Goal: Transaction & Acquisition: Purchase product/service

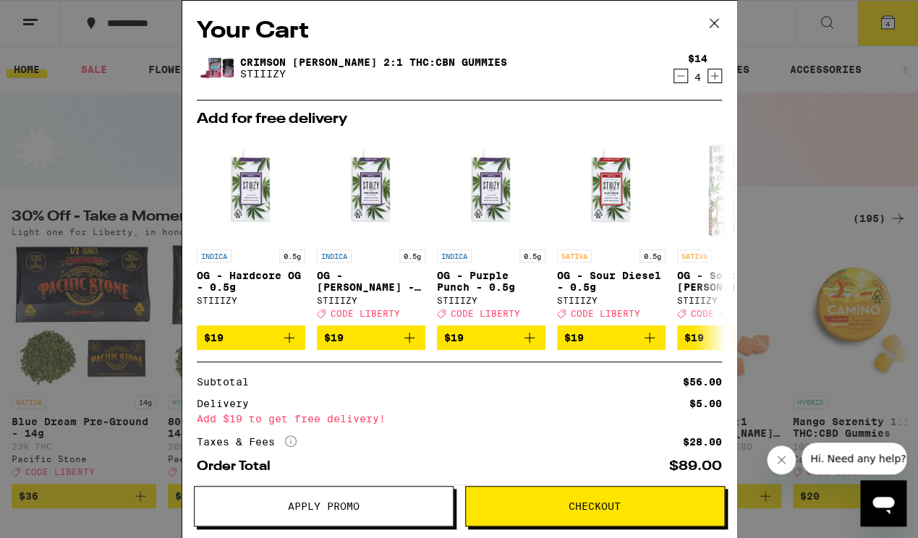
click at [314, 509] on span "Apply Promo" at bounding box center [324, 506] width 72 height 10
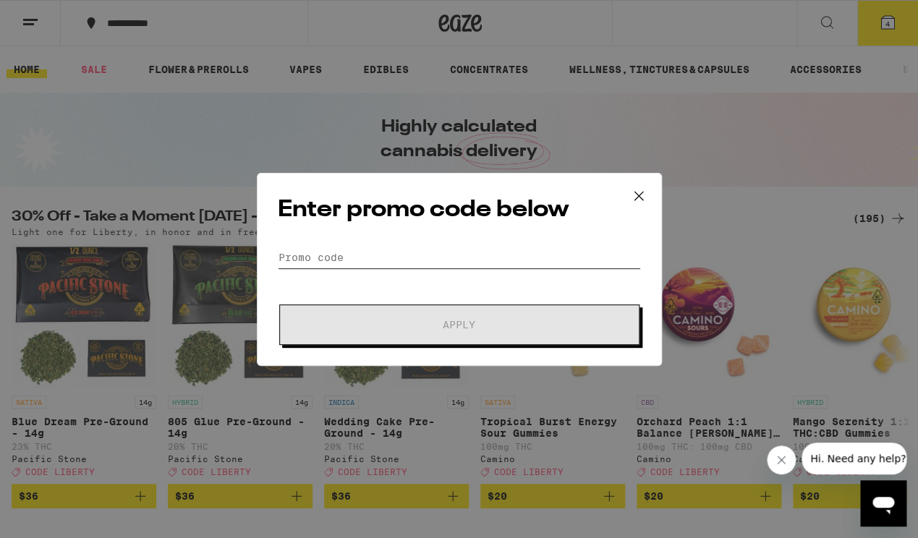
click at [381, 256] on input "Promo Code" at bounding box center [459, 258] width 363 height 22
paste input "LIBERTY"
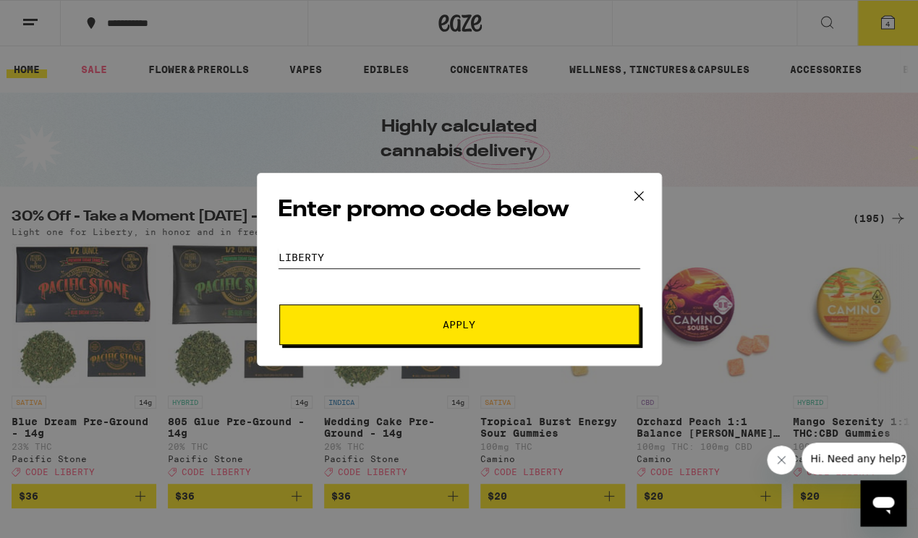
type input "LIBERTY"
click at [391, 320] on span "Apply" at bounding box center [459, 325] width 261 height 10
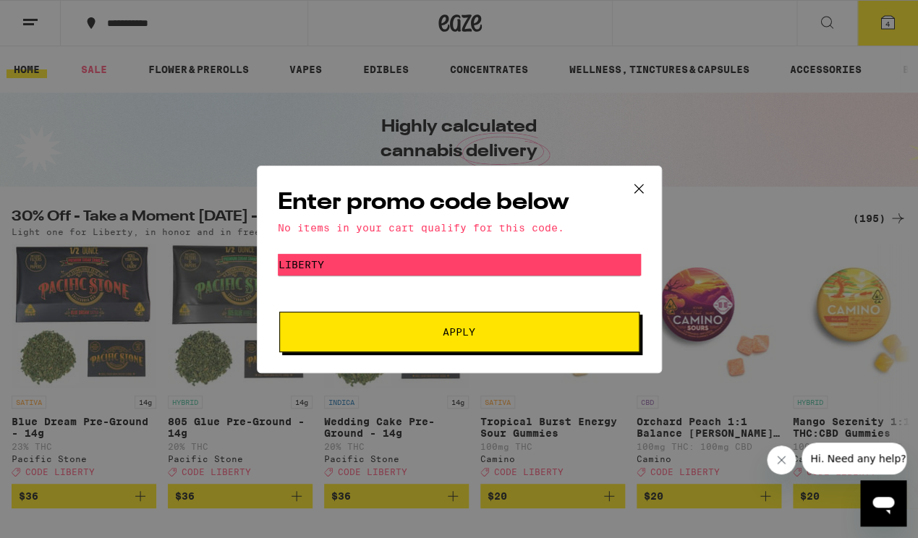
drag, startPoint x: 639, startPoint y: 188, endPoint x: 650, endPoint y: 177, distance: 15.4
click at [639, 188] on icon at bounding box center [638, 188] width 9 height 9
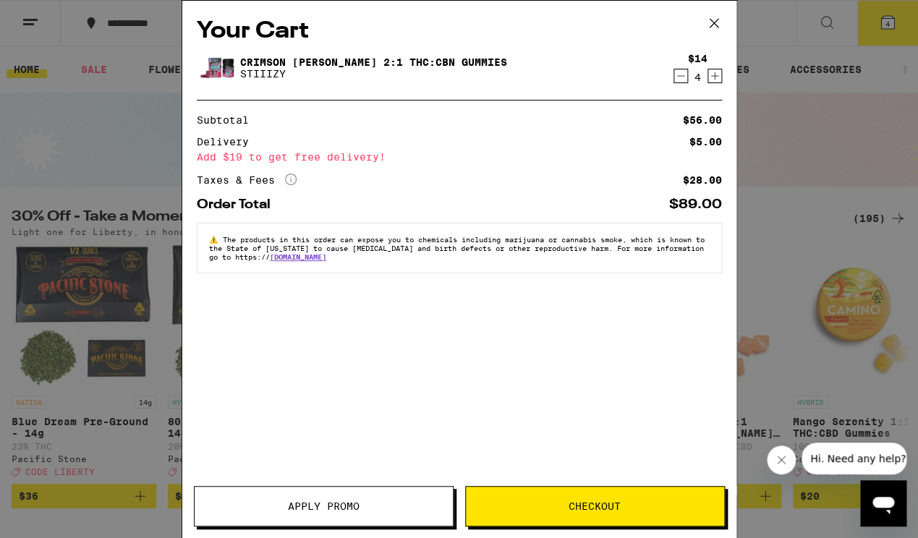
click at [682, 80] on icon "Decrement" at bounding box center [680, 75] width 13 height 17
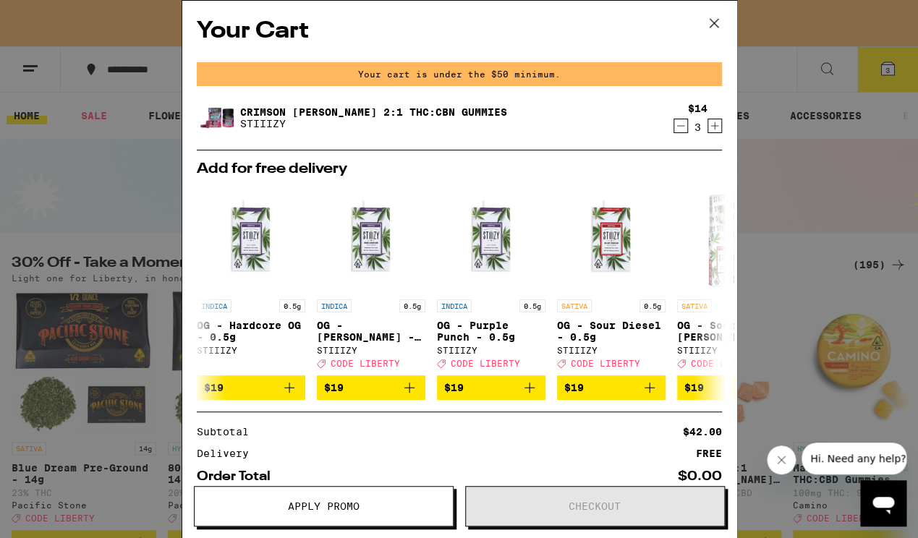
click at [682, 80] on div "Your cart is under the $50 minimum." at bounding box center [459, 74] width 525 height 24
click at [682, 127] on icon "Decrement" at bounding box center [680, 125] width 13 height 17
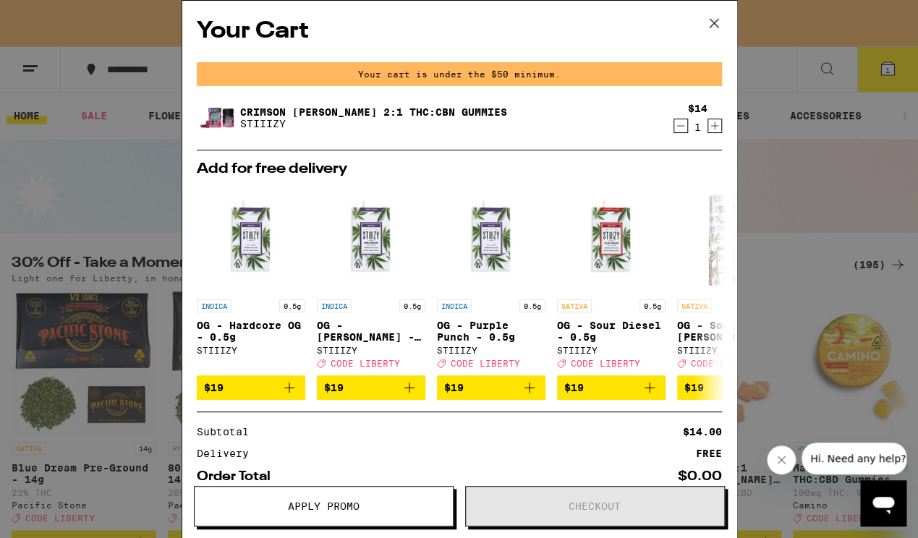
click at [682, 127] on icon "Decrement" at bounding box center [680, 125] width 13 height 17
click at [682, 184] on img "Open page for OG - Sour Tangie - 0.5g from STIIIZY" at bounding box center [731, 238] width 109 height 109
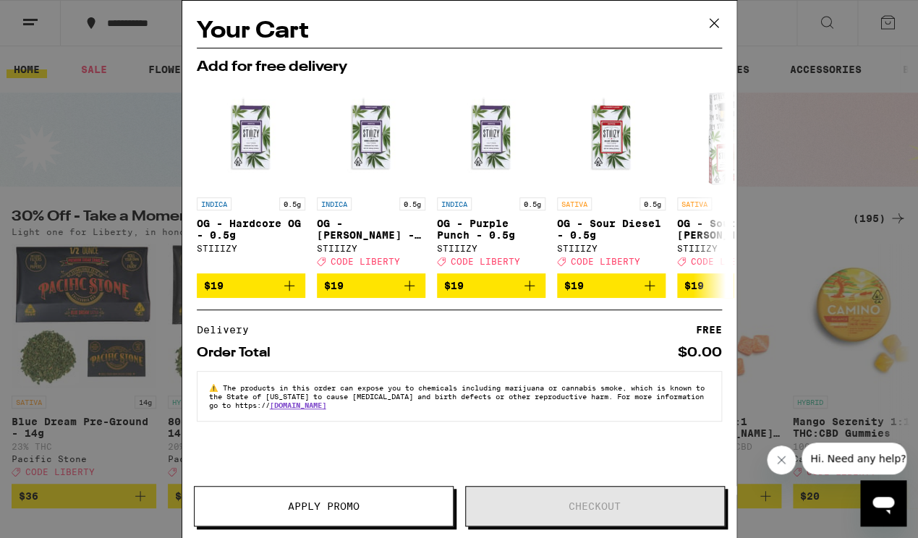
click at [682, 127] on img "Open page for OG - Sour Tangie - 0.5g from STIIIZY" at bounding box center [731, 136] width 109 height 109
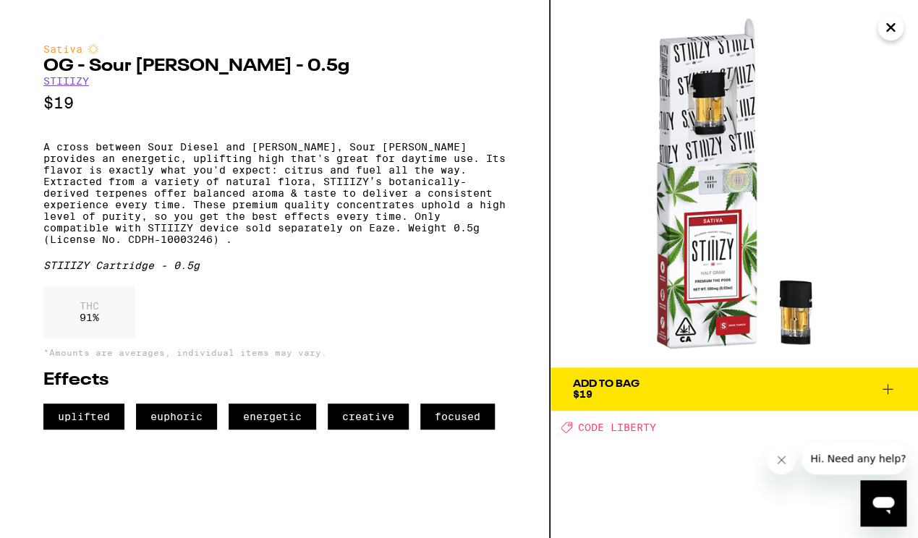
click at [894, 21] on icon "Close" at bounding box center [890, 28] width 17 height 22
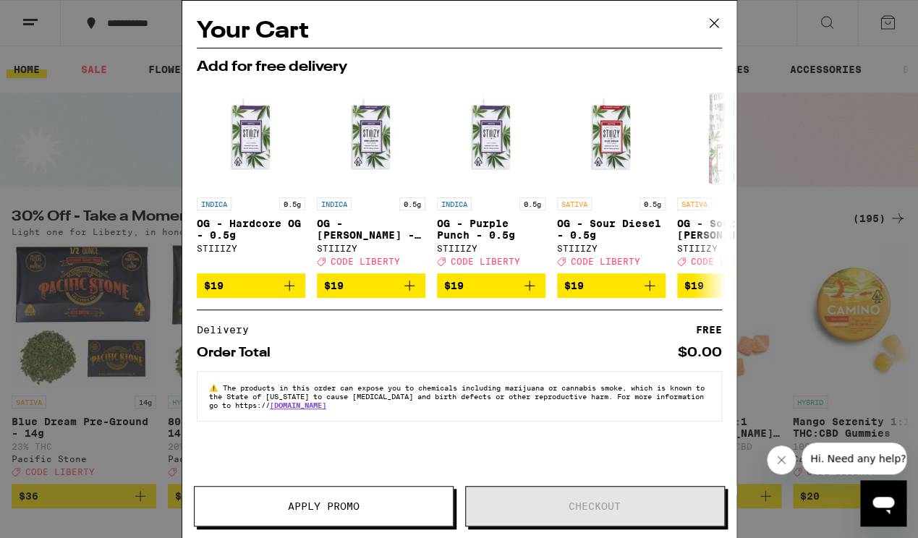
click at [711, 23] on icon at bounding box center [714, 23] width 22 height 22
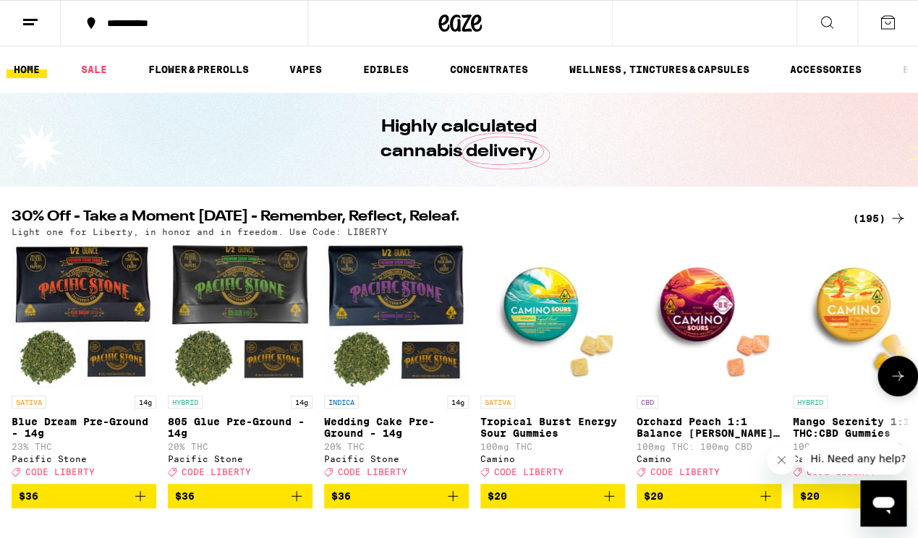
click at [545, 423] on p "Tropical Burst Energy Sour Gummies" at bounding box center [552, 427] width 145 height 23
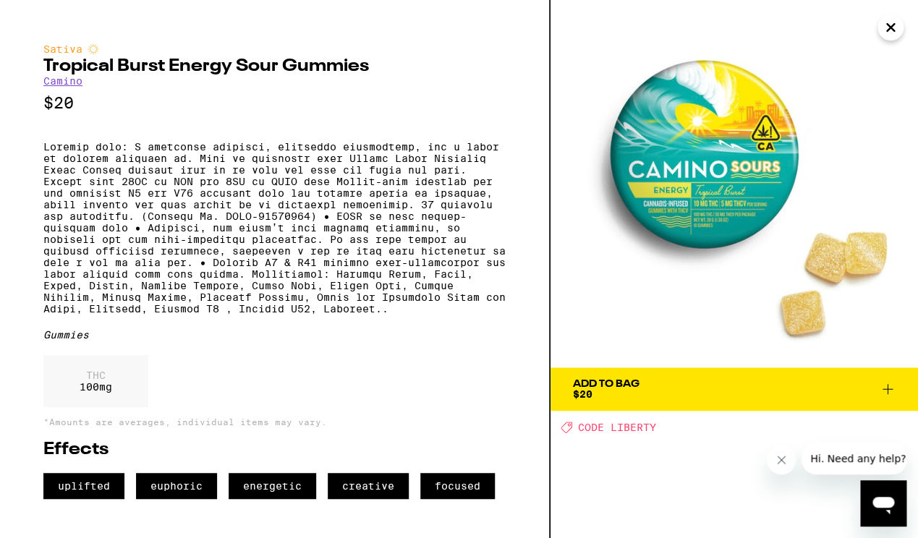
scroll to position [4, 0]
click at [881, 381] on icon at bounding box center [887, 389] width 17 height 17
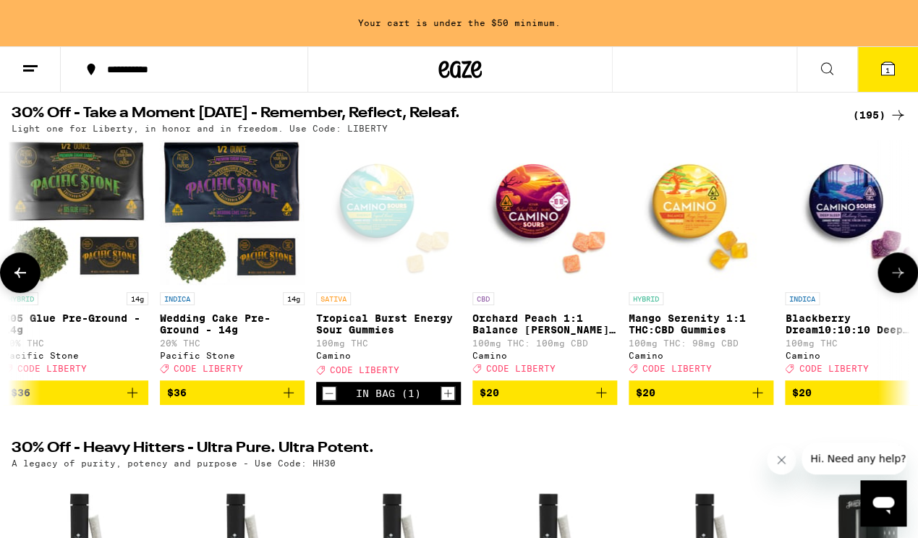
scroll to position [0, 313]
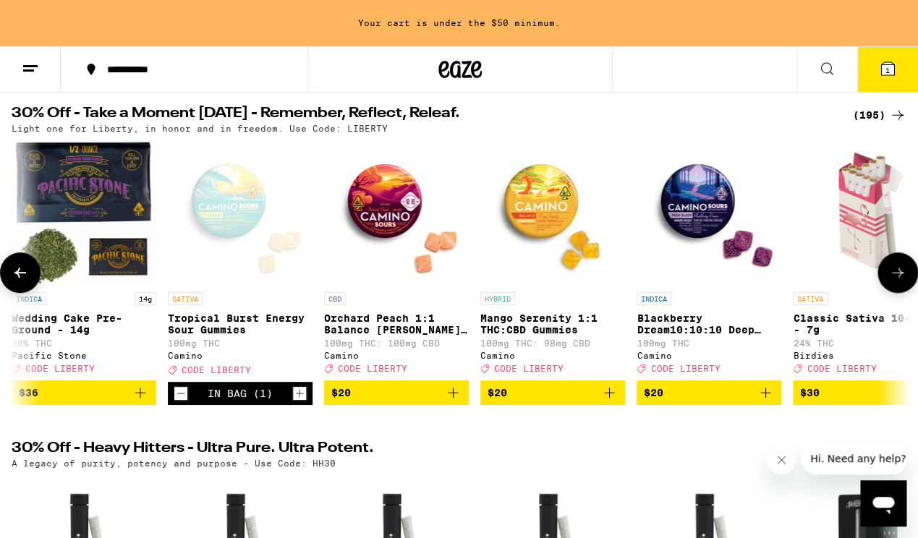
click at [683, 327] on p "Blackberry Dream10:10:10 Deep Sleep Gummies" at bounding box center [709, 324] width 145 height 23
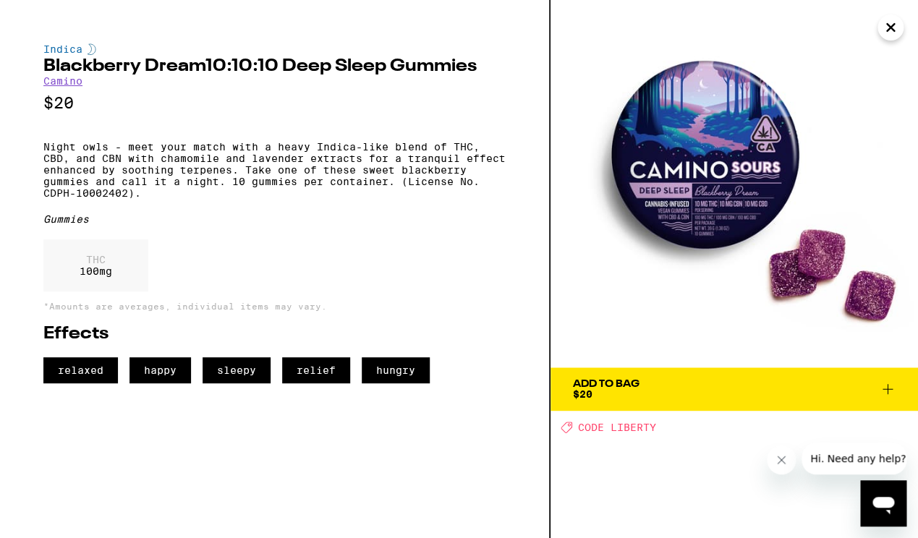
click at [886, 384] on icon at bounding box center [887, 389] width 17 height 17
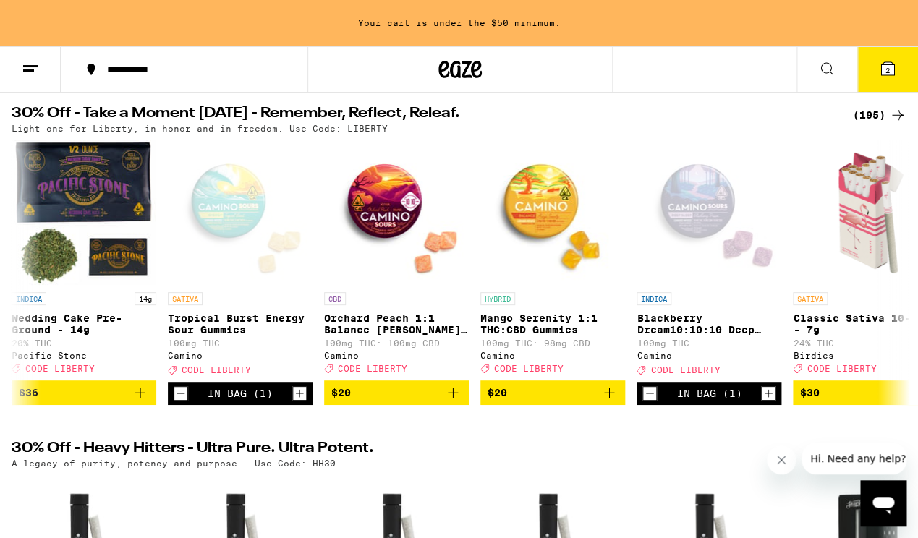
click at [885, 69] on icon at bounding box center [887, 68] width 13 height 13
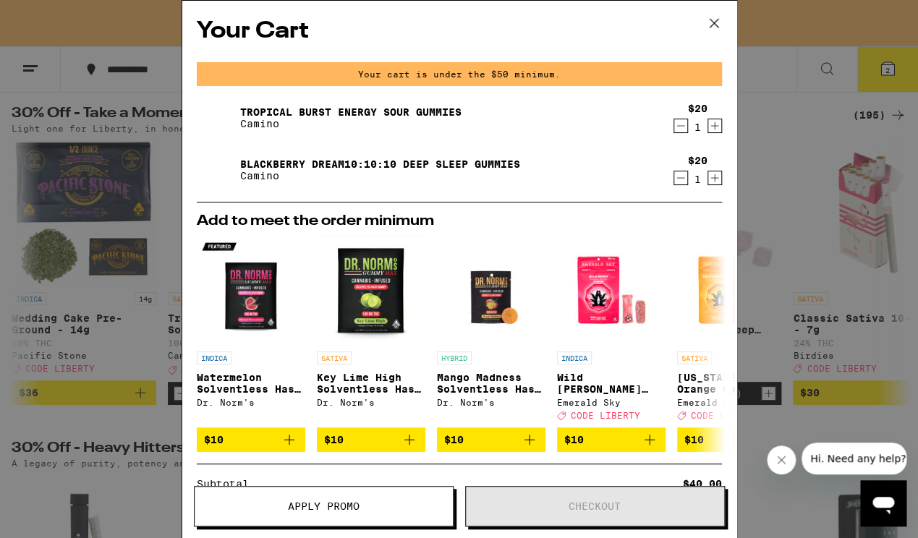
click at [715, 182] on icon "Increment" at bounding box center [715, 178] width 8 height 8
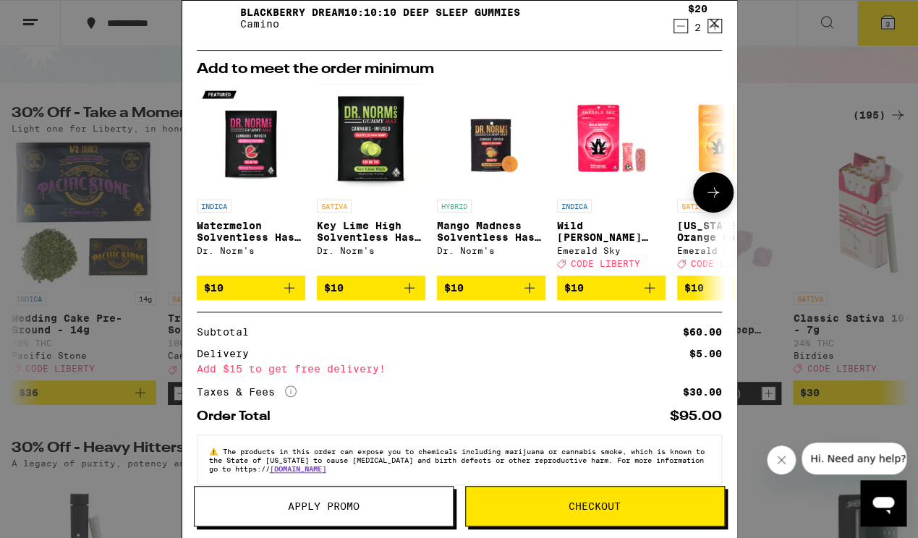
scroll to position [132, 0]
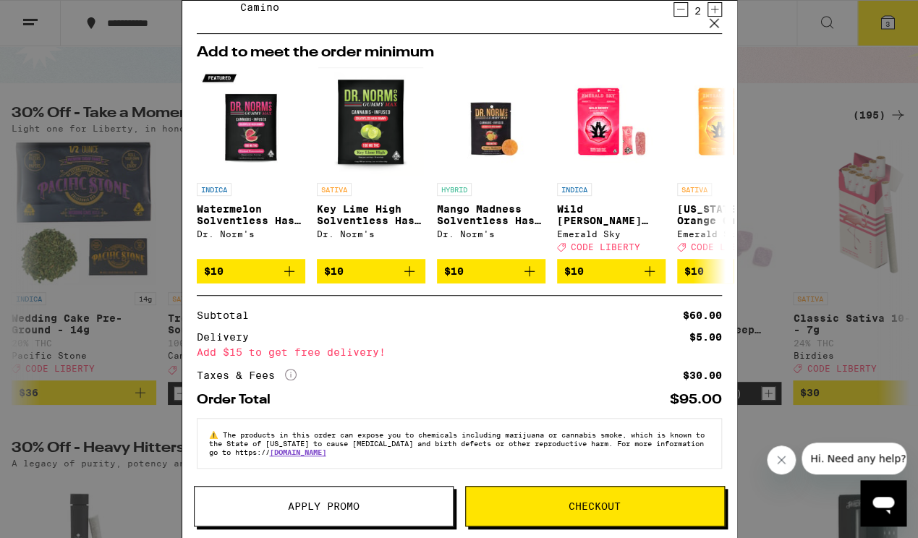
click at [353, 501] on span "Apply Promo" at bounding box center [324, 506] width 72 height 10
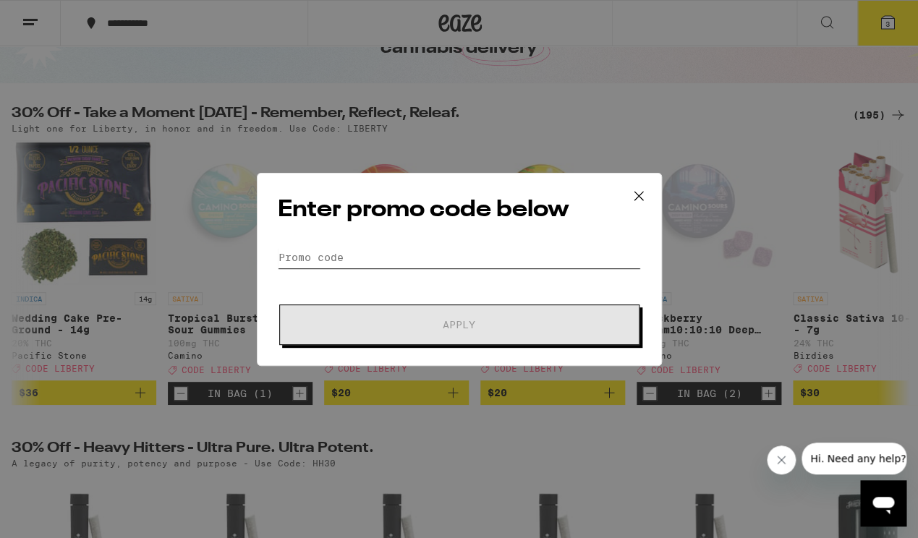
click at [357, 253] on input "Promo Code" at bounding box center [459, 258] width 363 height 22
paste input "LIBERTY"
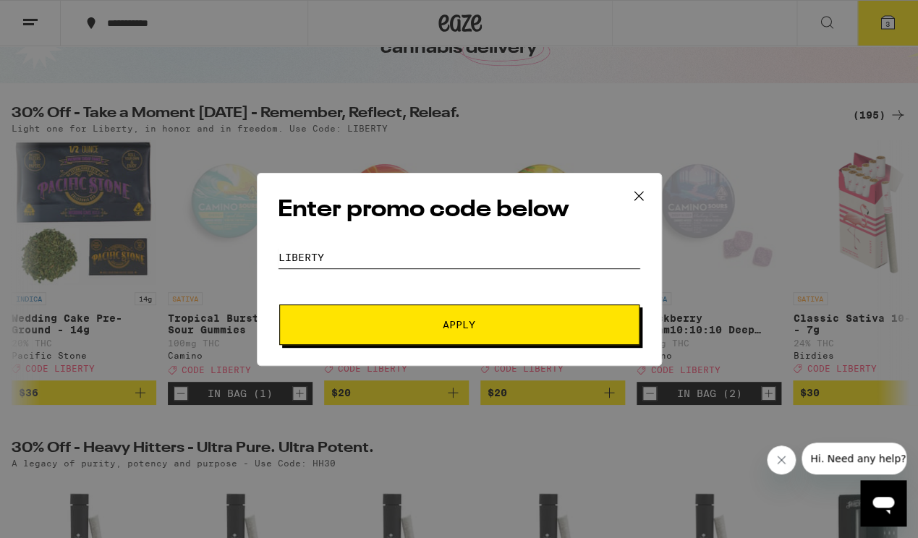
type input "LIBERTY"
click at [408, 319] on button "Apply" at bounding box center [459, 325] width 360 height 41
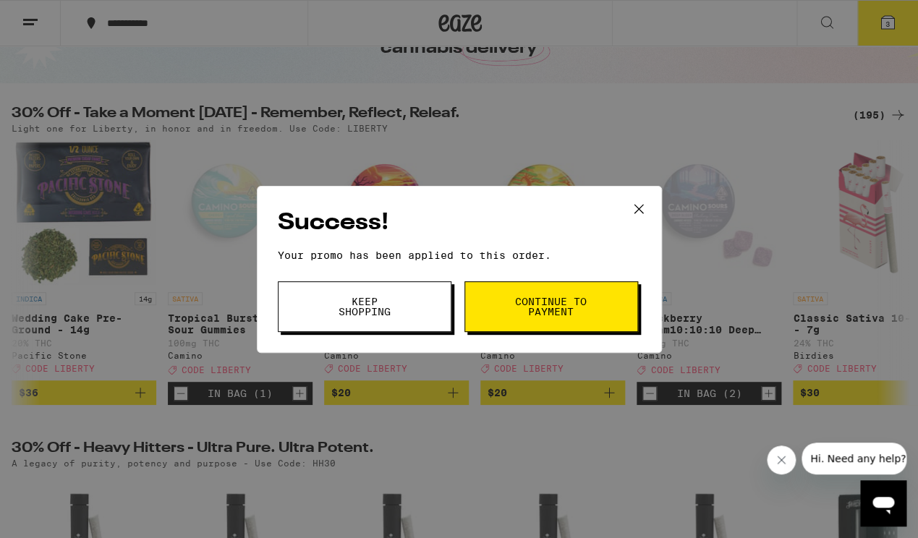
click at [410, 302] on button "Keep Shopping" at bounding box center [365, 306] width 174 height 51
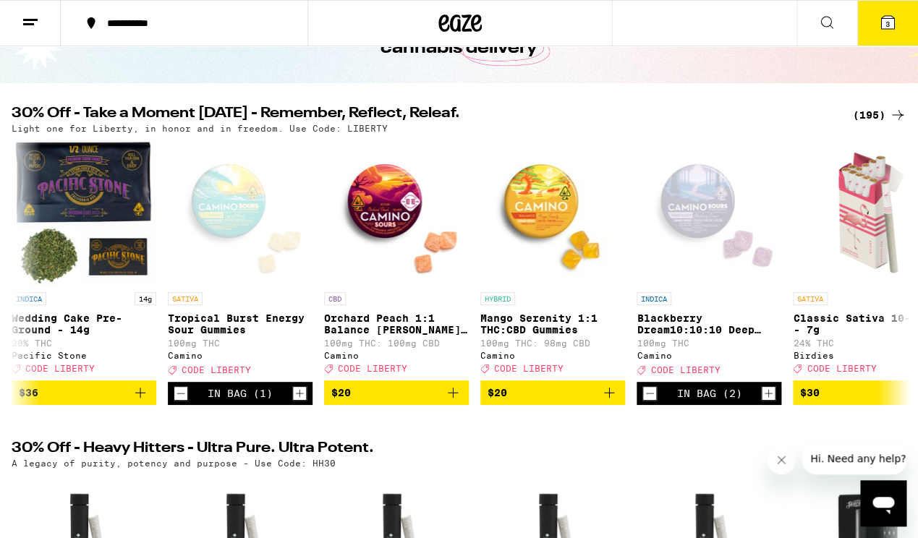
click at [883, 21] on icon at bounding box center [887, 22] width 13 height 13
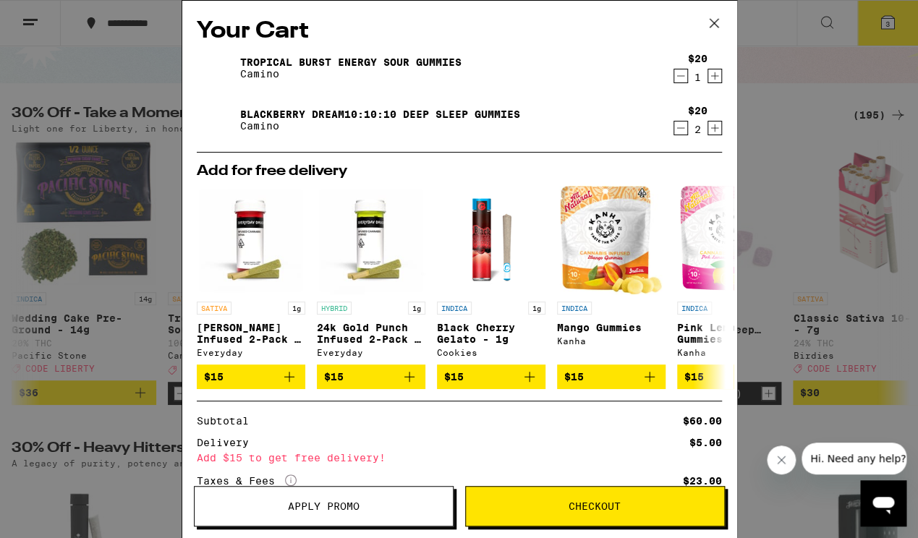
click at [680, 80] on icon "Decrement" at bounding box center [680, 75] width 13 height 17
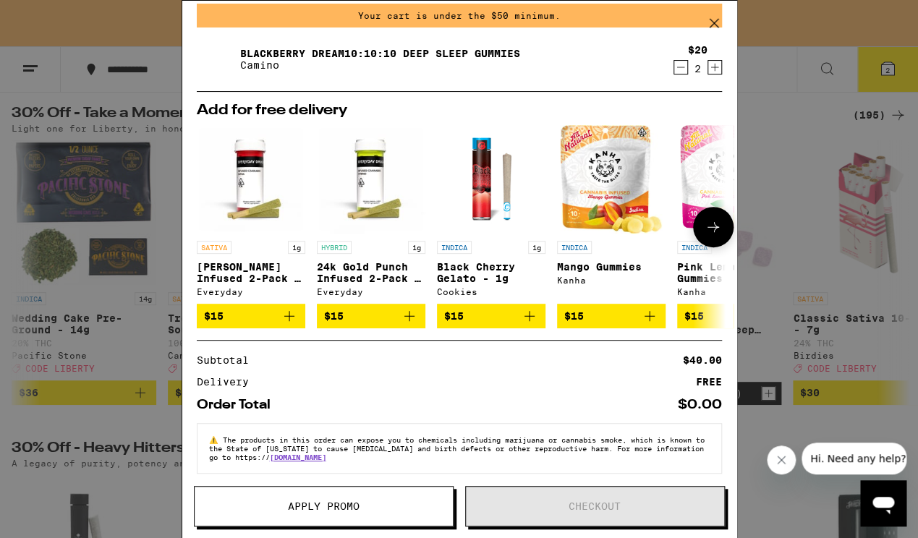
scroll to position [73, 0]
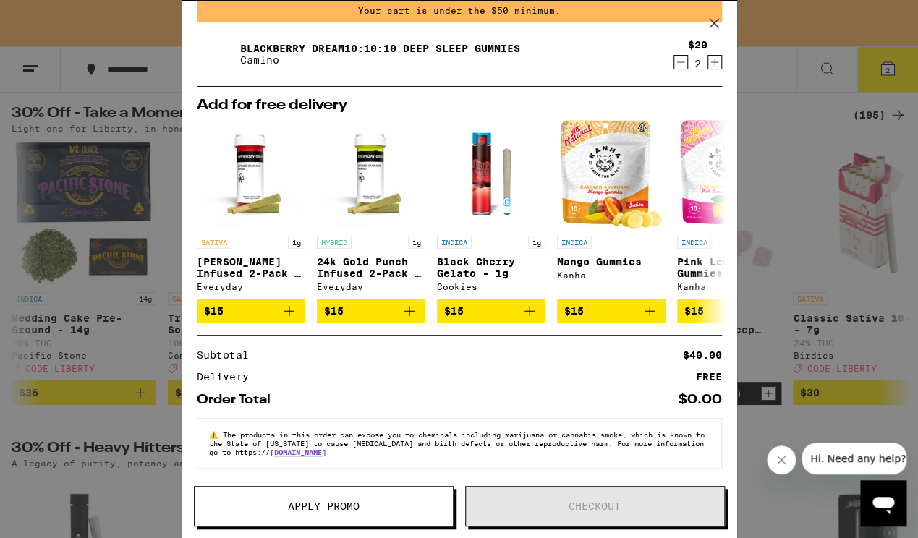
click at [357, 512] on span "Apply Promo" at bounding box center [324, 506] width 72 height 10
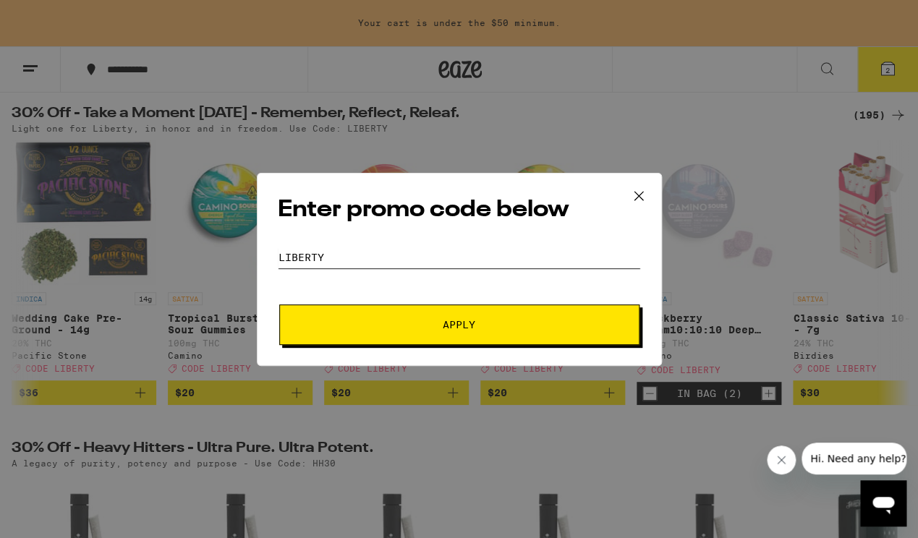
click at [369, 258] on input "LIBERTY" at bounding box center [459, 258] width 363 height 22
click at [396, 324] on span "Apply" at bounding box center [459, 325] width 261 height 10
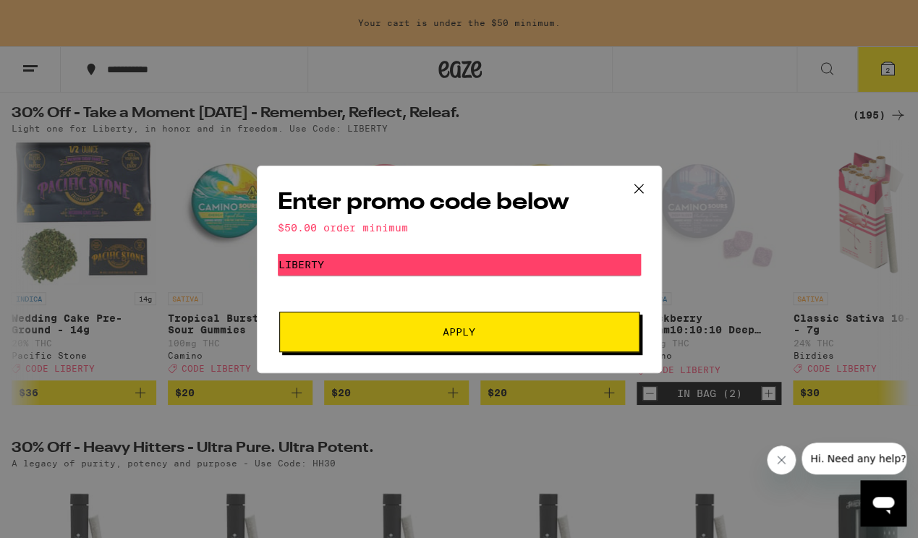
click at [640, 186] on icon at bounding box center [638, 188] width 9 height 9
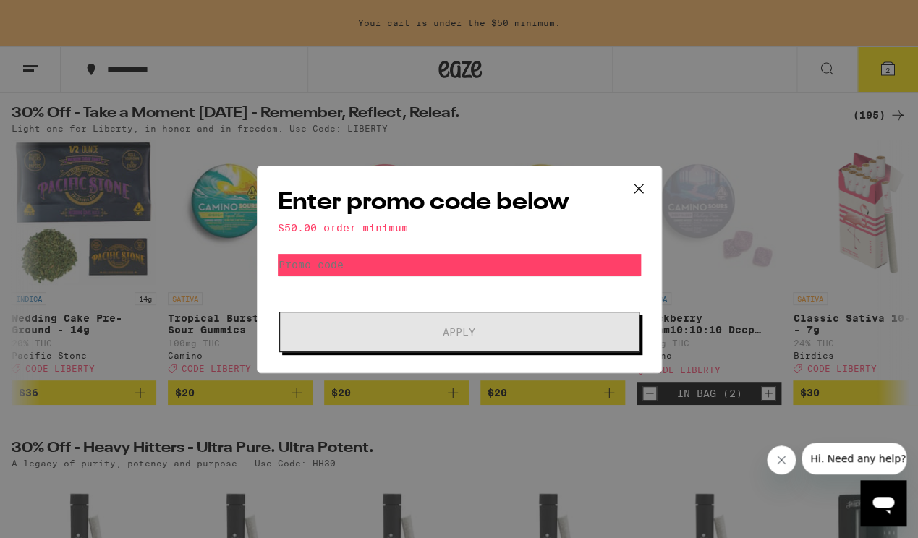
scroll to position [0, 313]
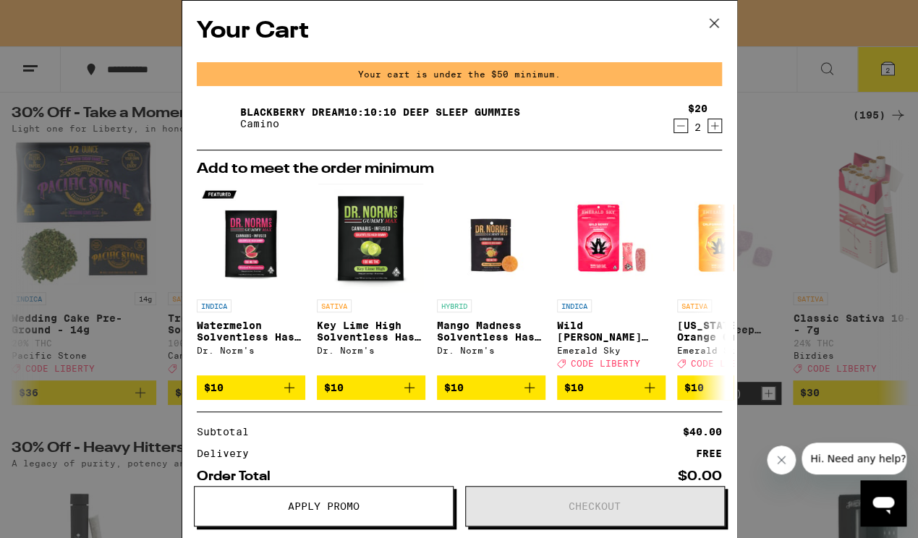
click at [711, 22] on icon at bounding box center [714, 23] width 22 height 22
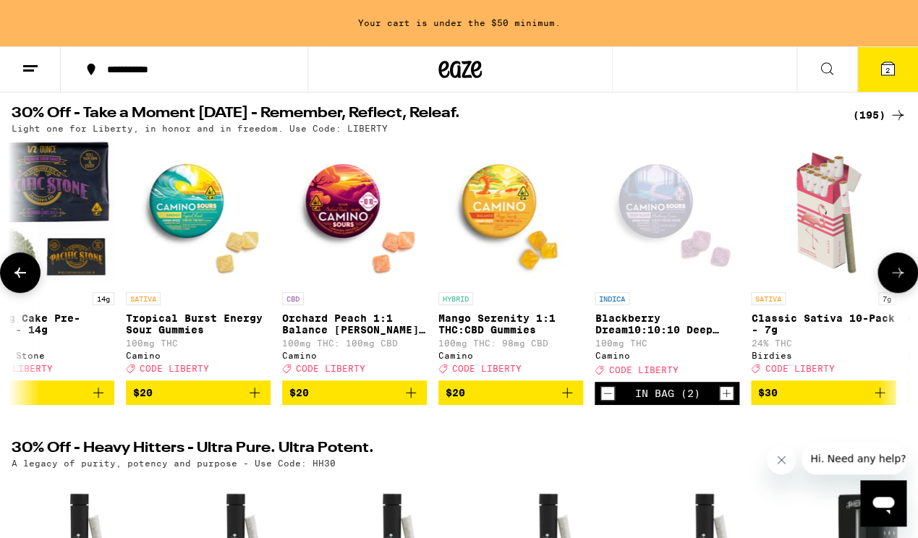
click at [504, 323] on p "Mango Serenity 1:1 THC:CBD Gummies" at bounding box center [511, 324] width 145 height 23
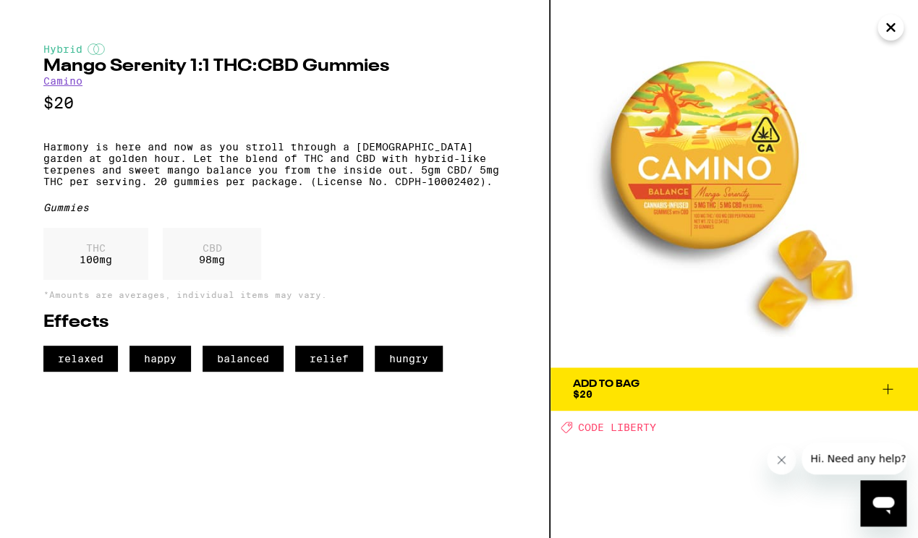
click at [886, 387] on icon at bounding box center [887, 389] width 17 height 17
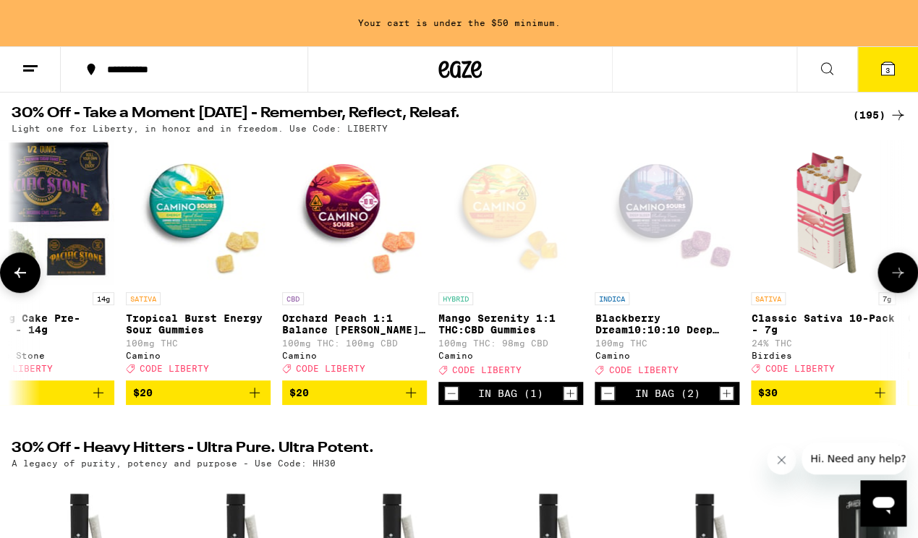
scroll to position [103, 0]
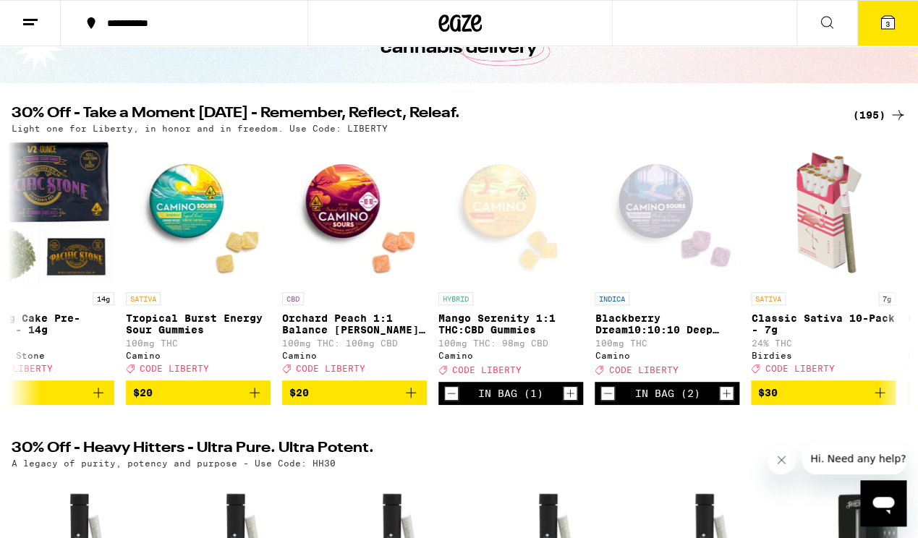
click at [882, 18] on icon at bounding box center [887, 22] width 13 height 13
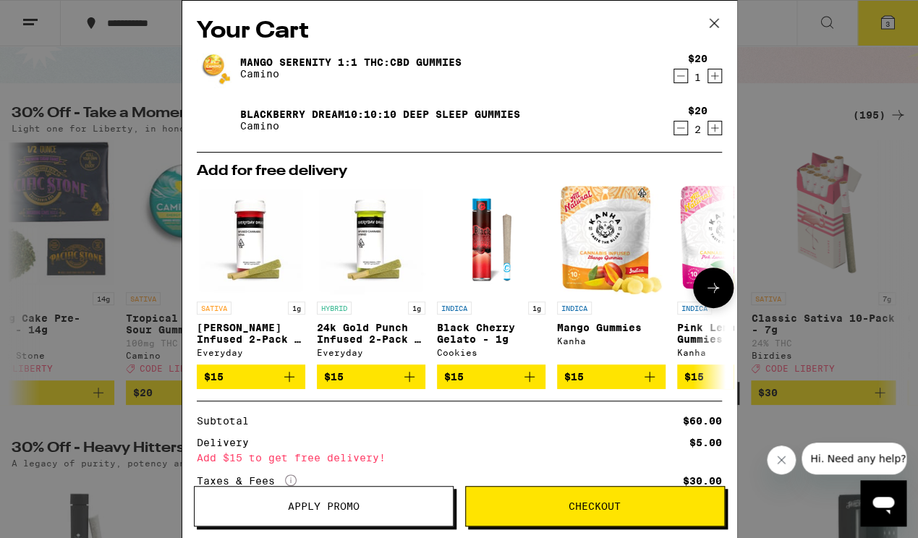
scroll to position [117, 0]
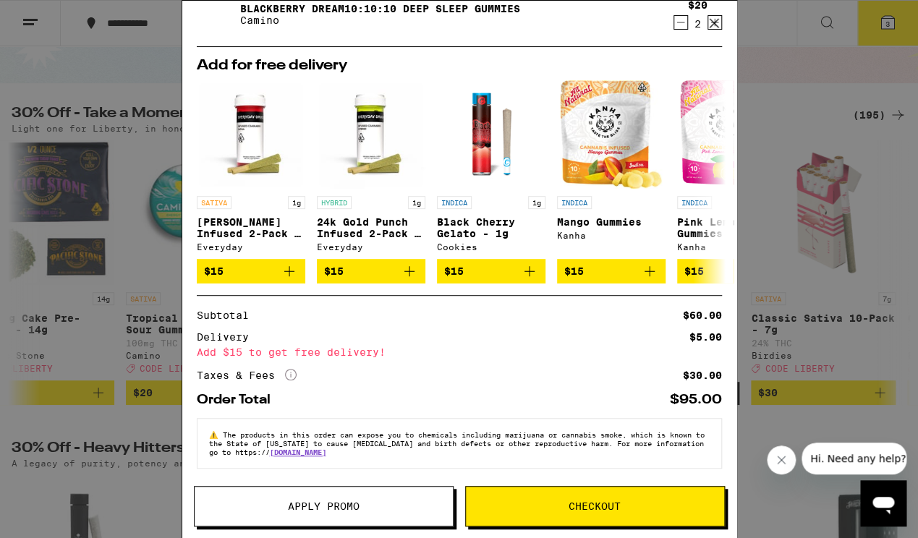
click at [347, 512] on span "Apply Promo" at bounding box center [324, 506] width 72 height 10
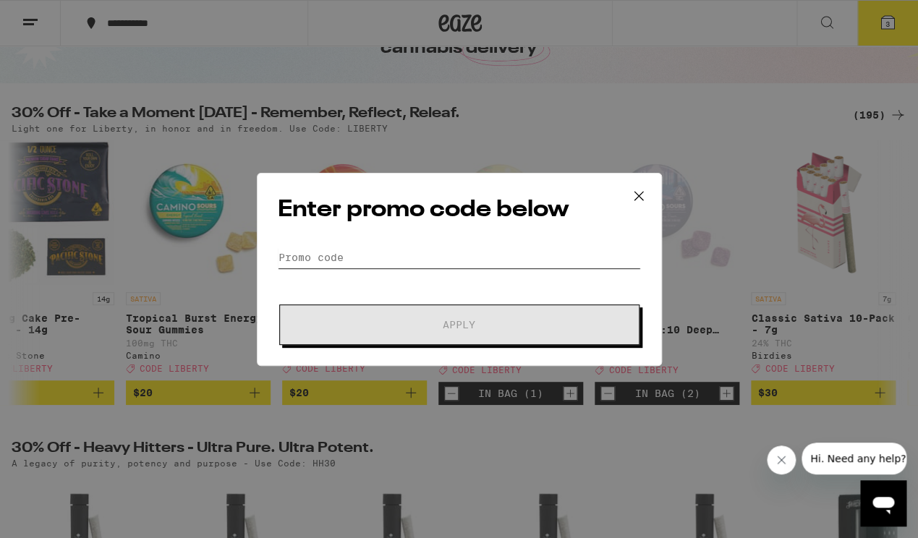
click at [372, 263] on input "Promo Code" at bounding box center [459, 258] width 363 height 22
paste input "LIBERTY"
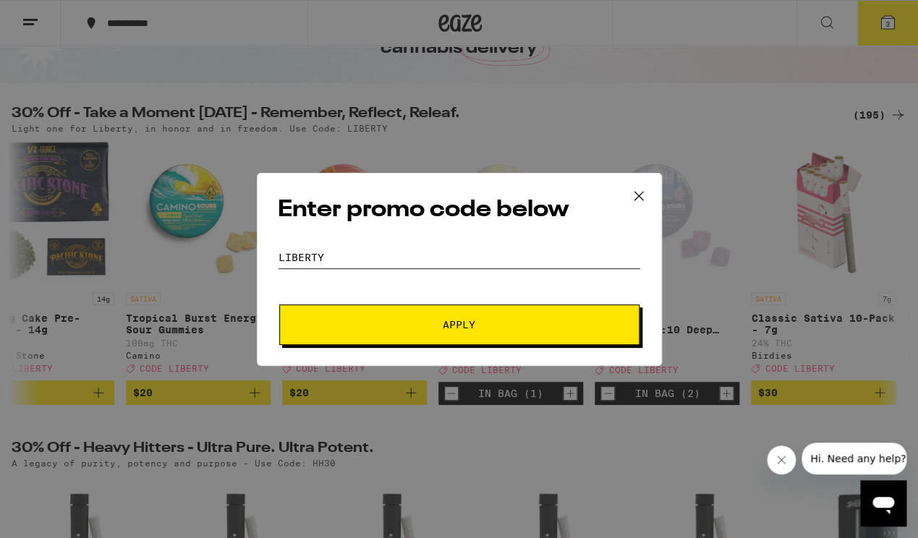
type input "LIBERTY"
click at [374, 321] on span "Apply" at bounding box center [459, 325] width 261 height 10
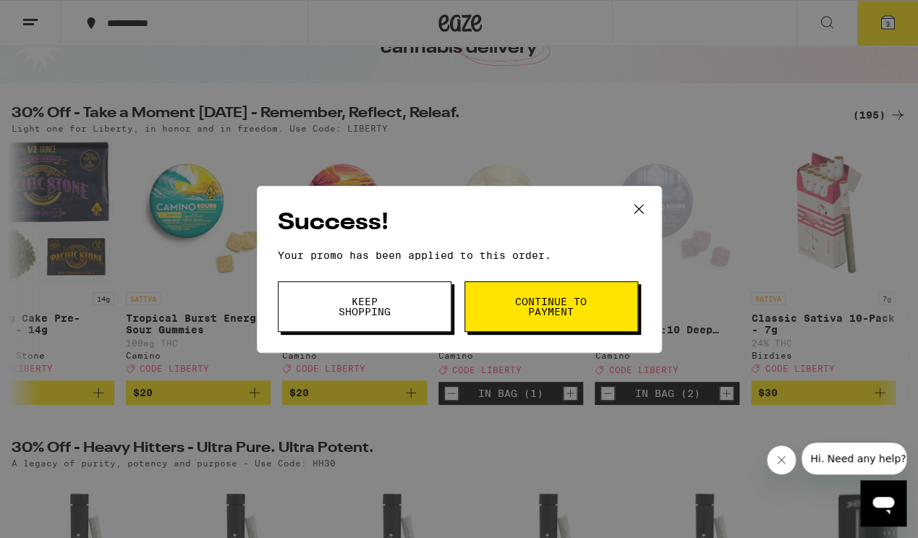
click at [386, 317] on span "Keep Shopping" at bounding box center [365, 307] width 74 height 20
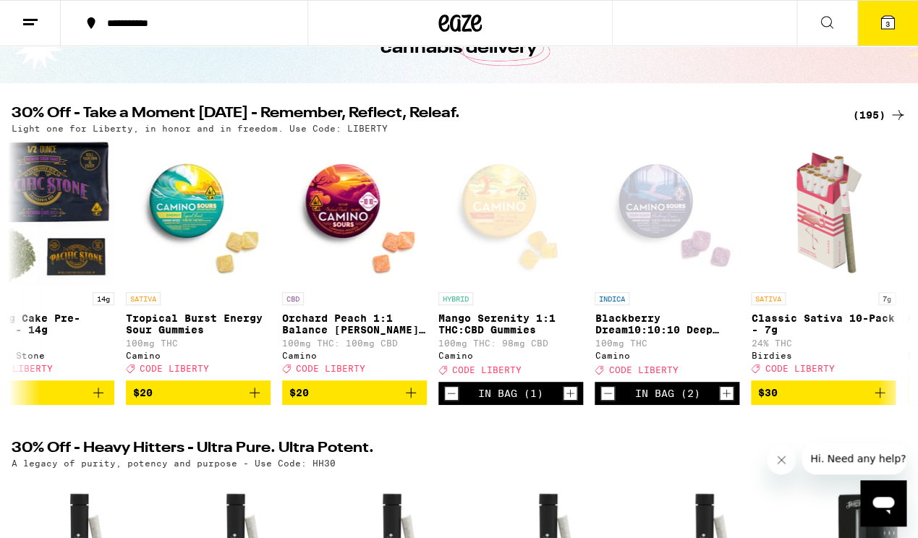
click at [885, 27] on icon at bounding box center [887, 22] width 13 height 13
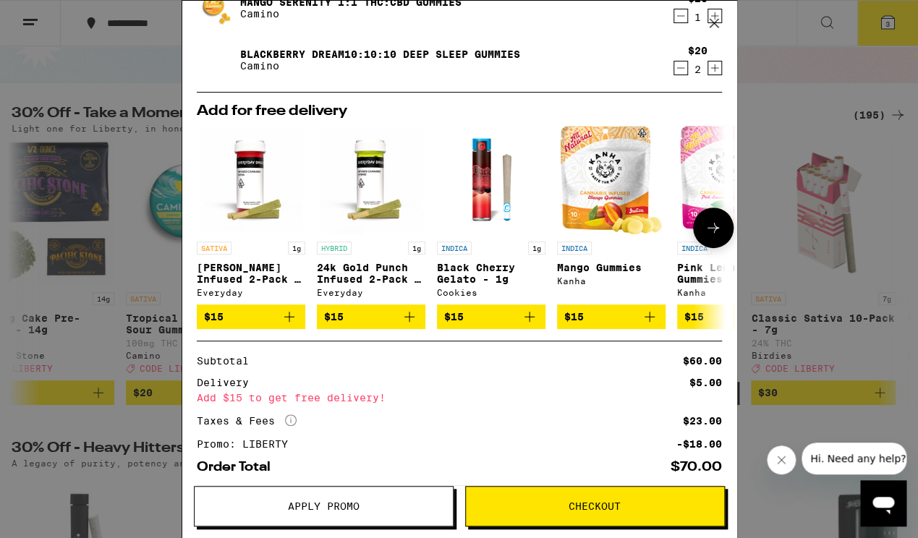
scroll to position [139, 0]
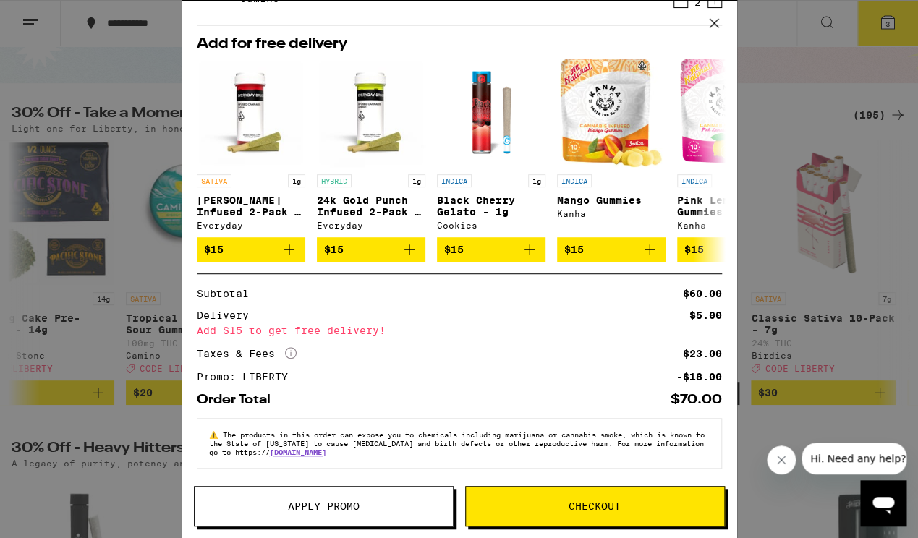
click at [715, 26] on icon at bounding box center [714, 23] width 22 height 22
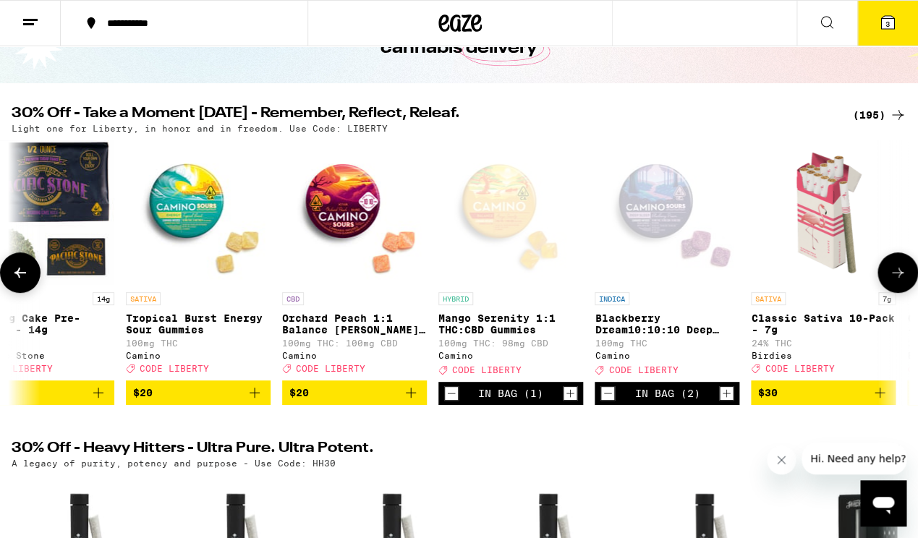
click at [409, 402] on icon "Add to bag" at bounding box center [410, 392] width 17 height 17
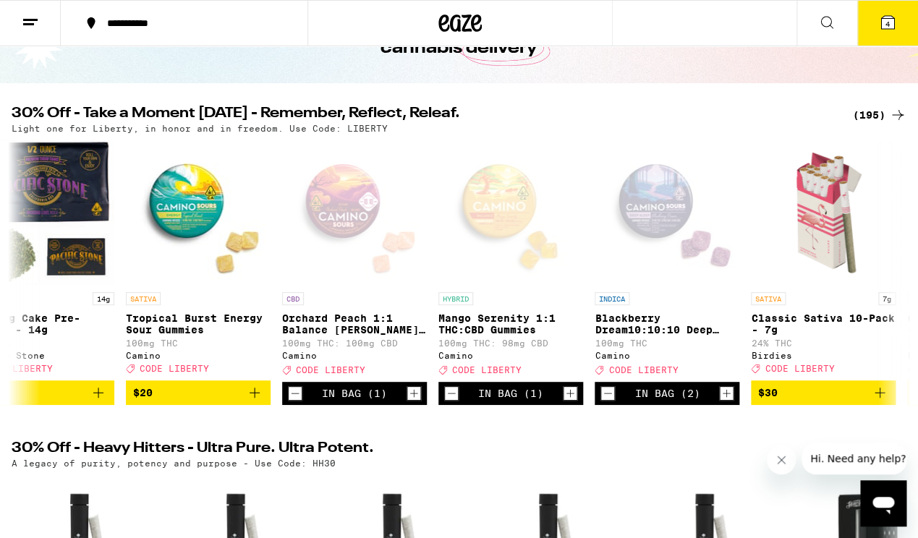
click at [885, 25] on icon at bounding box center [887, 22] width 13 height 13
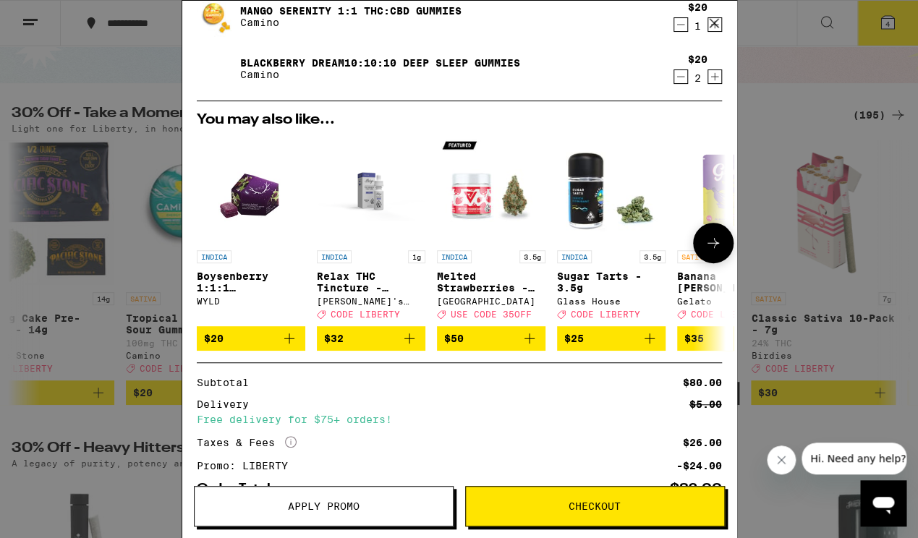
scroll to position [206, 0]
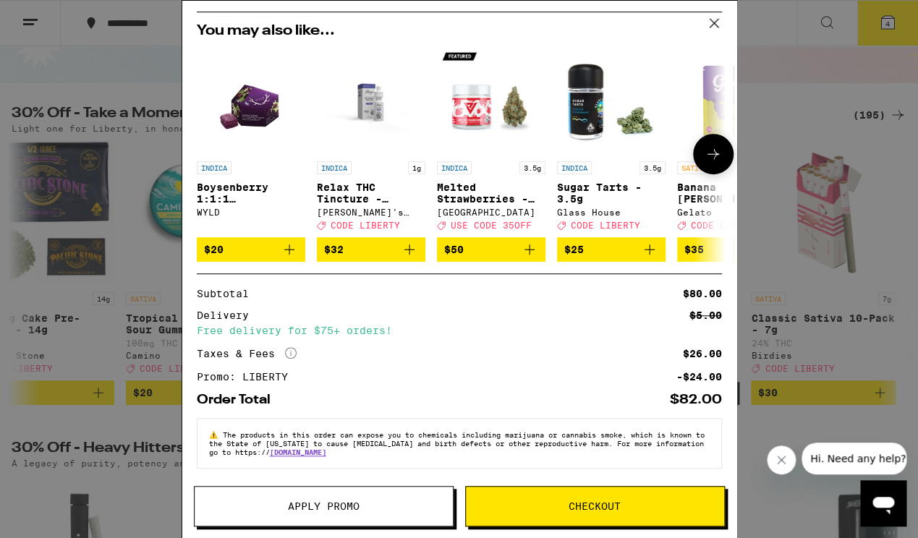
click at [239, 182] on p "Boysenberry 1:1:1 THC:CBD:CBN Gummies" at bounding box center [251, 193] width 109 height 23
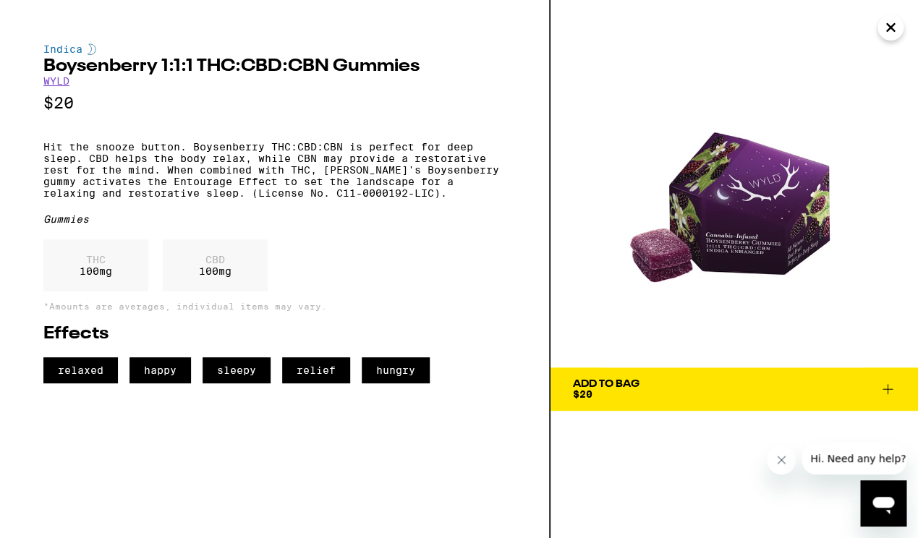
click at [896, 24] on icon "Close" at bounding box center [890, 28] width 17 height 22
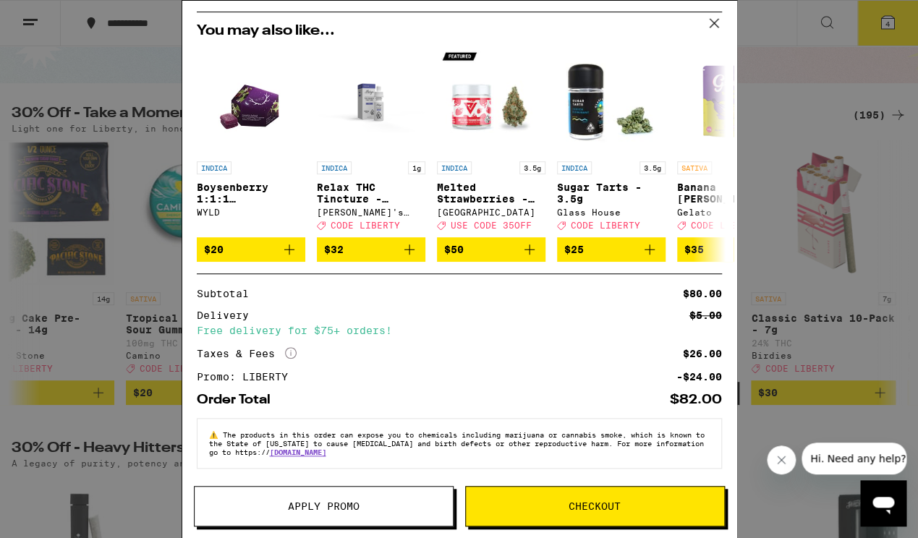
click at [621, 499] on button "Checkout" at bounding box center [595, 506] width 260 height 41
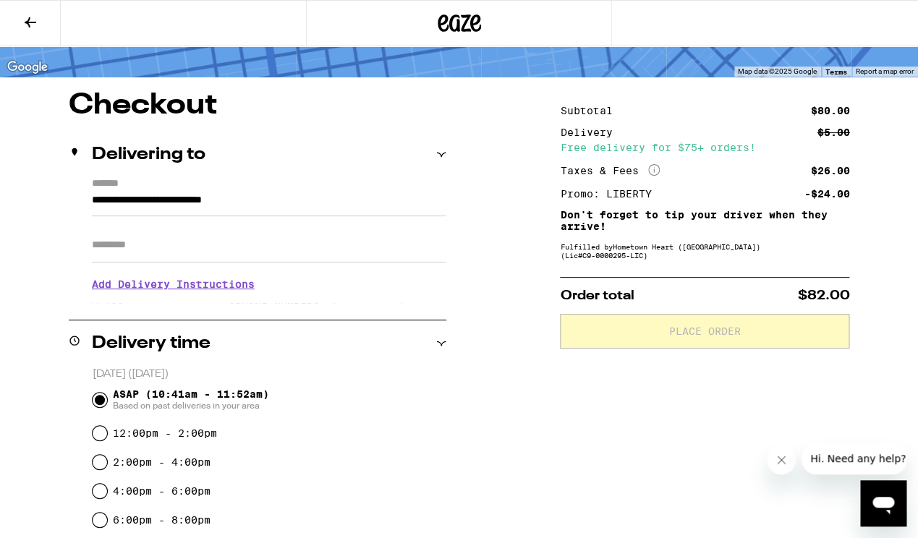
scroll to position [87, 0]
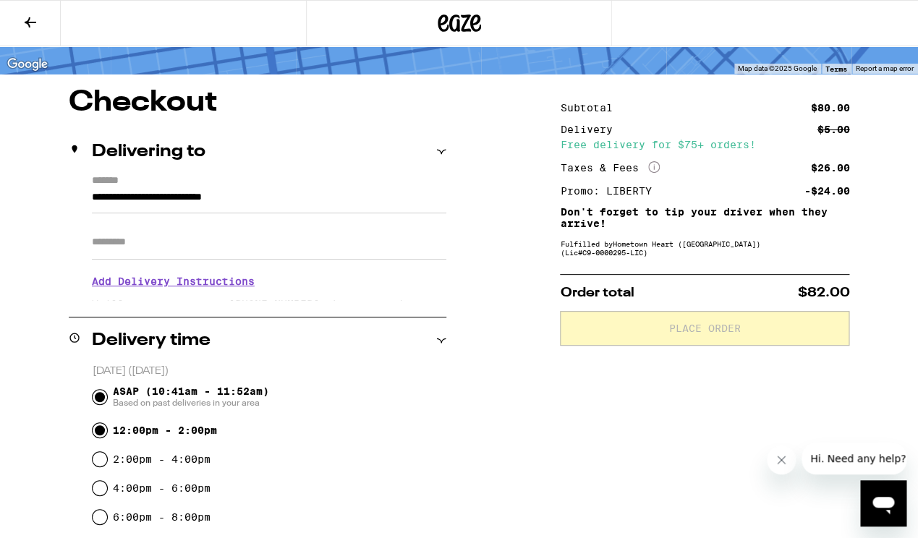
click at [101, 435] on input "12:00pm - 2:00pm" at bounding box center [100, 430] width 14 height 14
radio input "true"
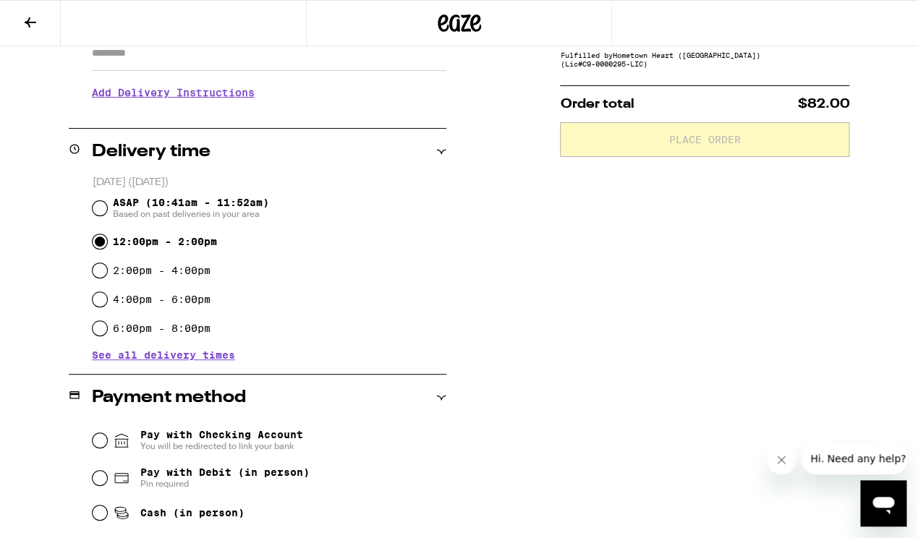
scroll to position [332, 0]
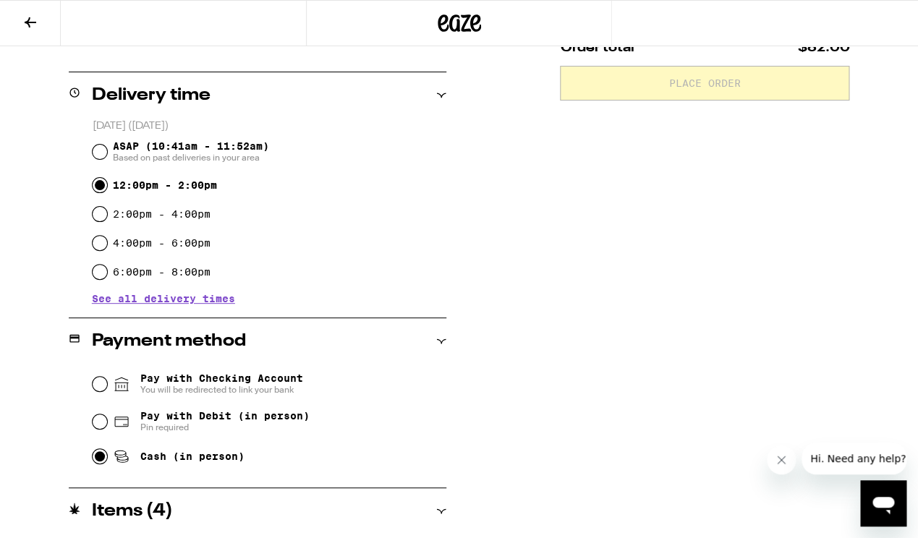
click at [98, 462] on input "Cash (in person)" at bounding box center [100, 456] width 14 height 14
radio input "true"
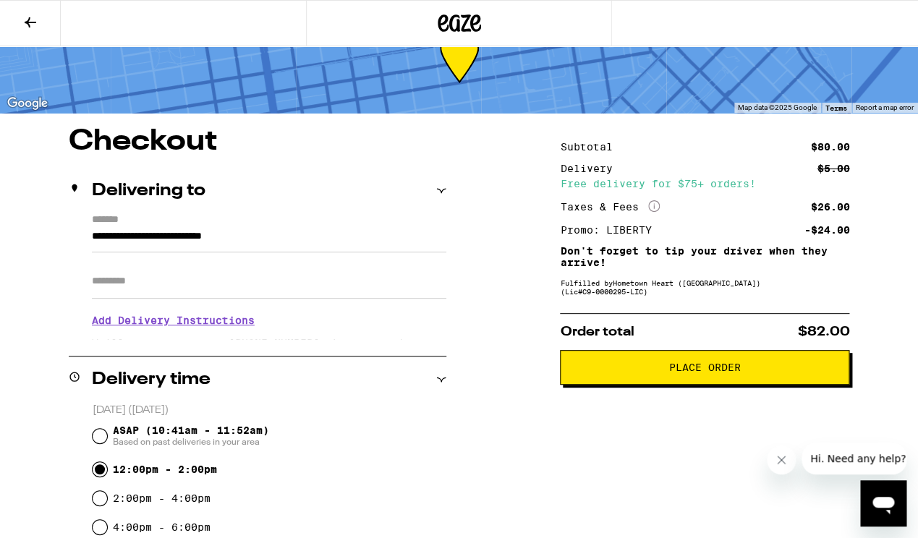
scroll to position [48, 0]
click at [724, 372] on span "Place Order" at bounding box center [705, 367] width 72 height 10
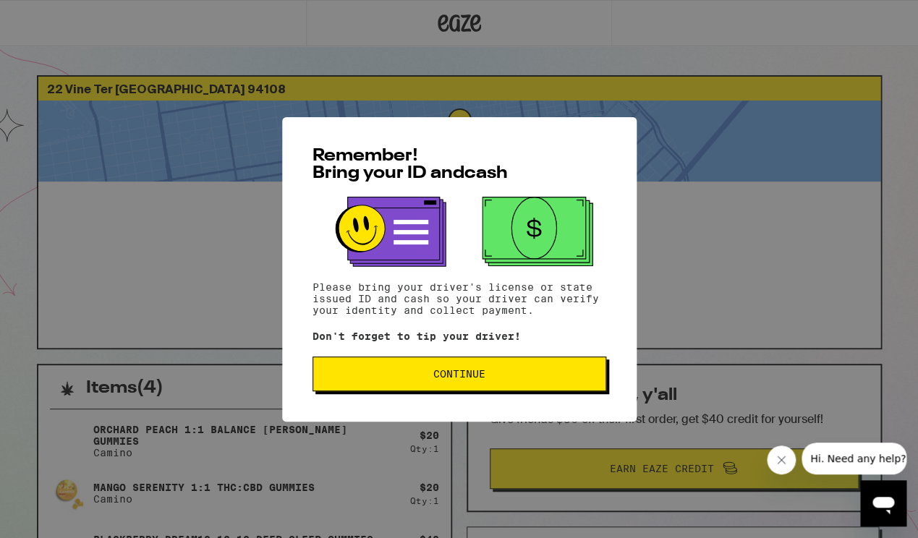
click at [522, 379] on span "Continue" at bounding box center [459, 374] width 269 height 10
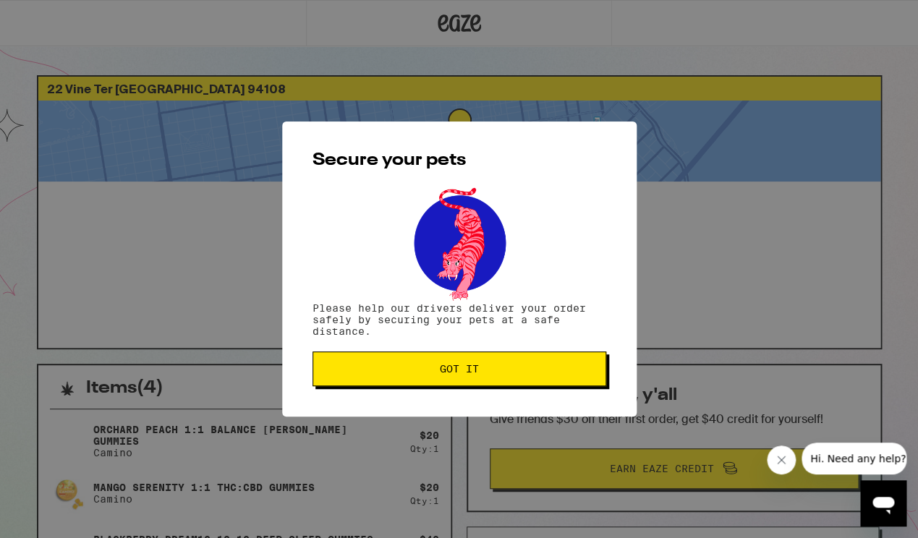
click at [522, 381] on button "Got it" at bounding box center [460, 369] width 294 height 35
